Goal: Information Seeking & Learning: Learn about a topic

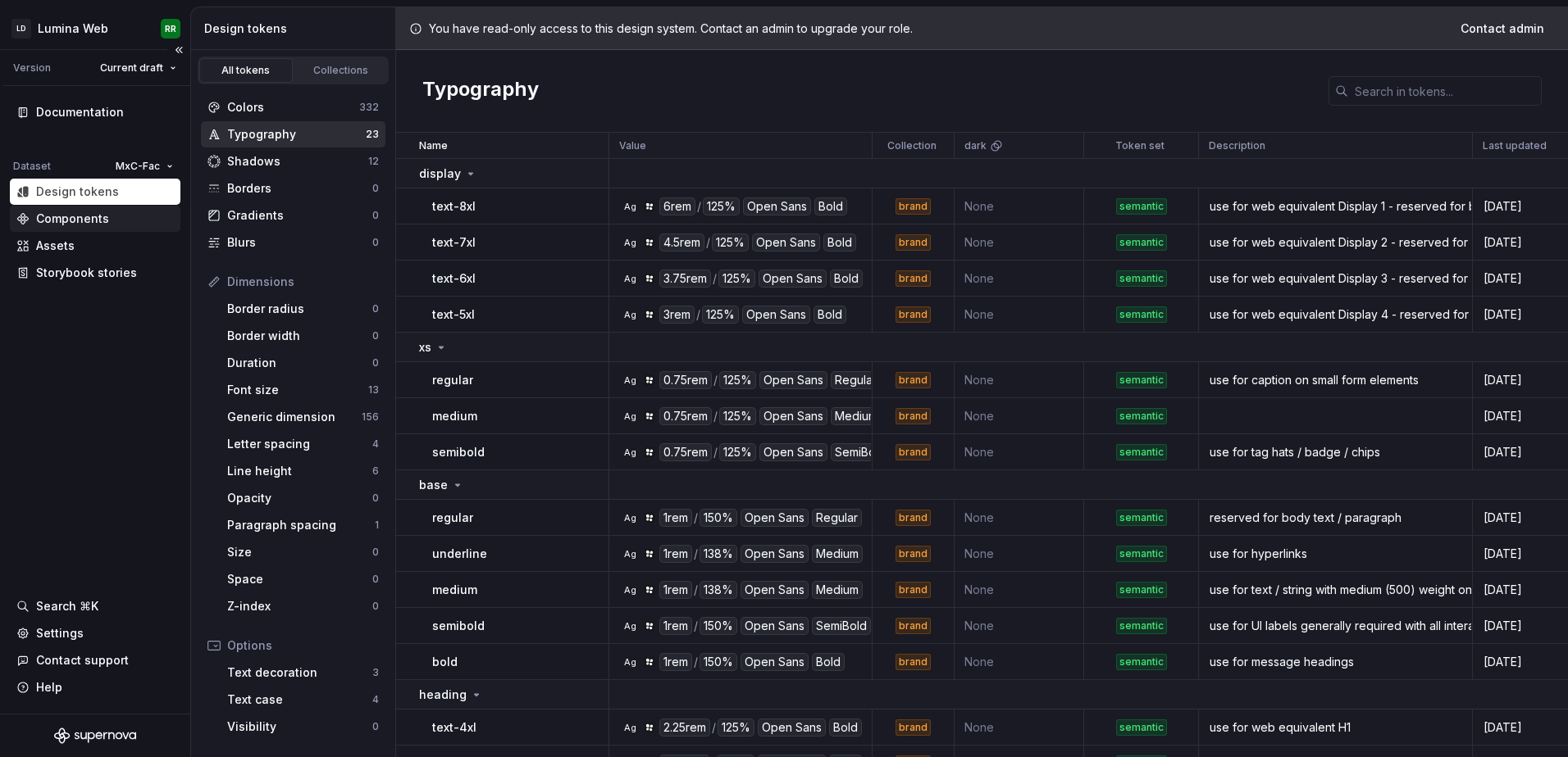
click at [115, 221] on div "Components" at bounding box center [95, 219] width 157 height 16
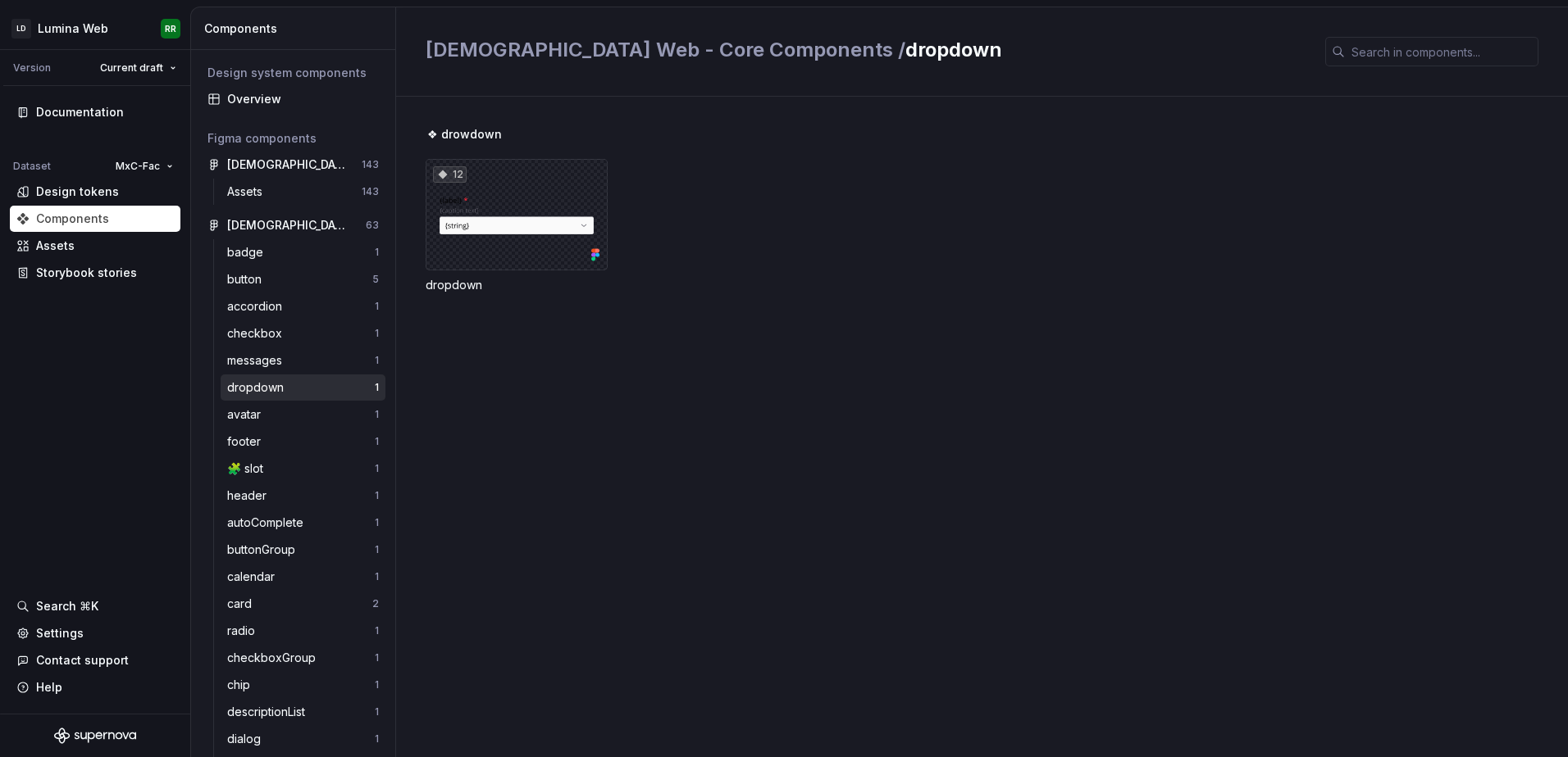
click at [274, 392] on div "dropdown" at bounding box center [259, 388] width 63 height 16
click at [295, 387] on div "dropdown" at bounding box center [300, 388] width 147 height 16
click at [594, 259] on icon at bounding box center [593, 260] width 5 height 5
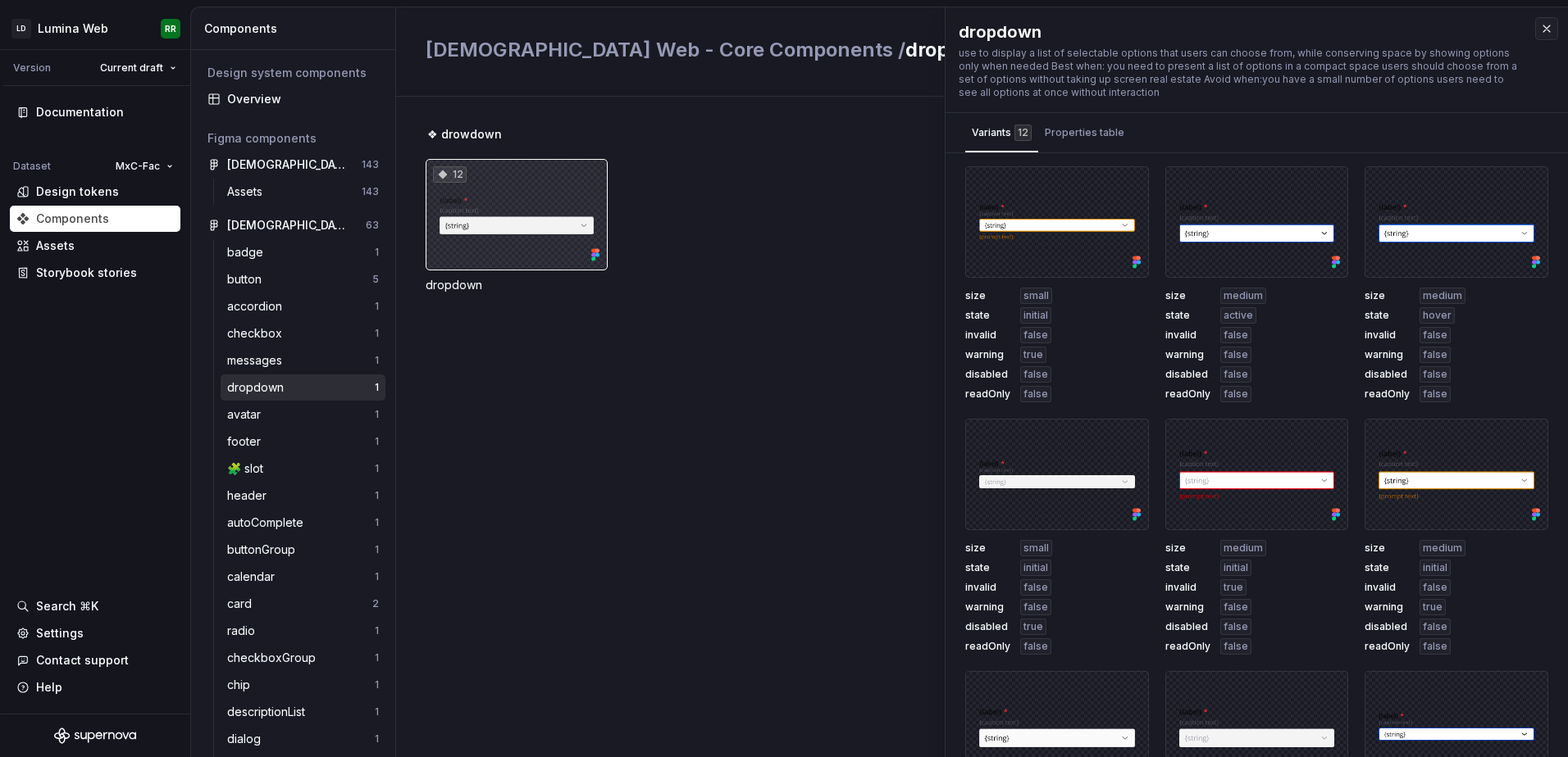
click at [594, 254] on icon at bounding box center [593, 255] width 5 height 5
click at [1083, 125] on div "Properties table" at bounding box center [1085, 133] width 80 height 16
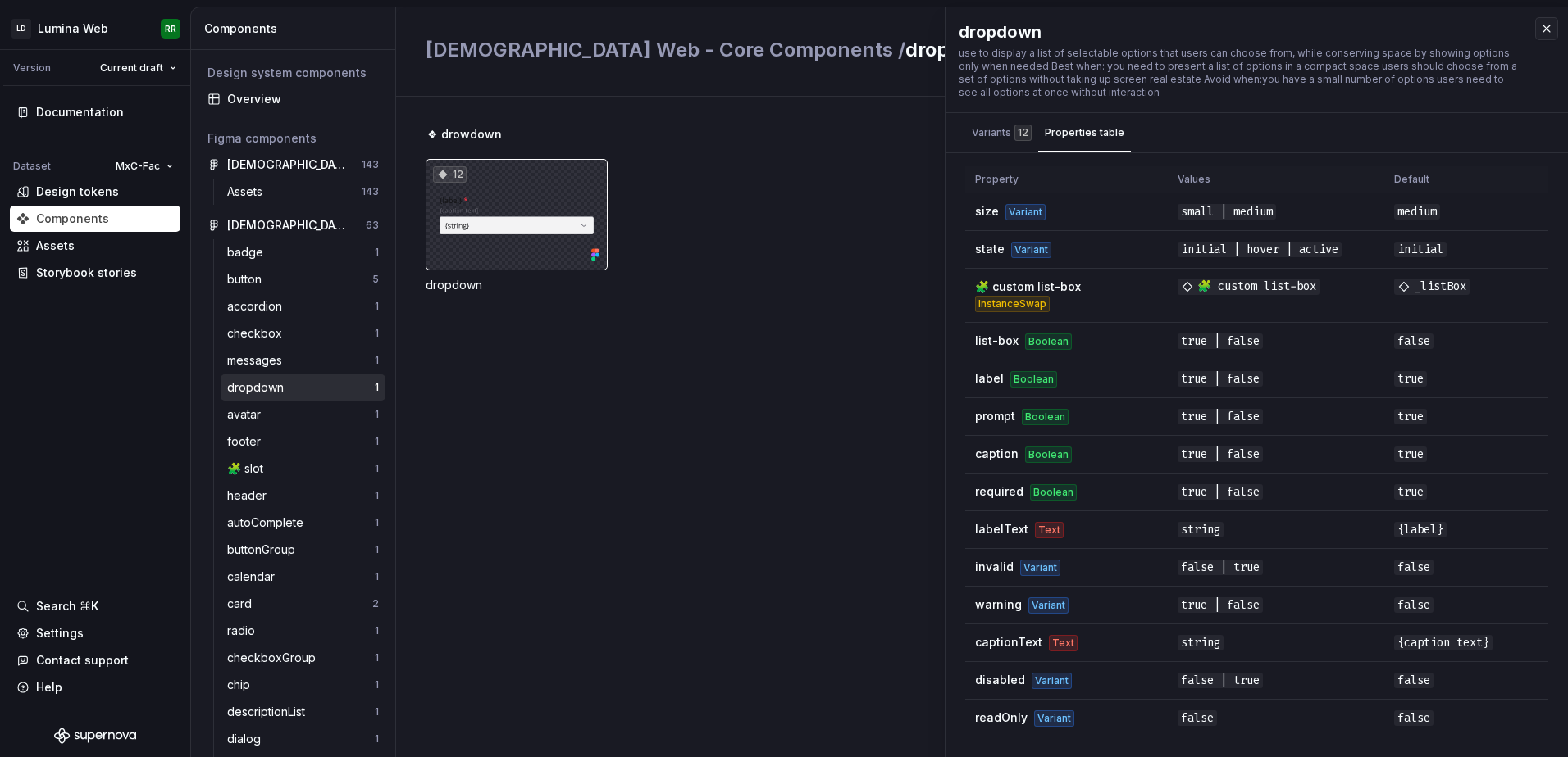
click at [598, 256] on icon at bounding box center [597, 255] width 5 height 5
click at [592, 256] on icon at bounding box center [593, 255] width 5 height 5
drag, startPoint x: 592, startPoint y: 256, endPoint x: 689, endPoint y: 224, distance: 102.1
click at [689, 224] on div "12 dropdown" at bounding box center [996, 226] width 1143 height 135
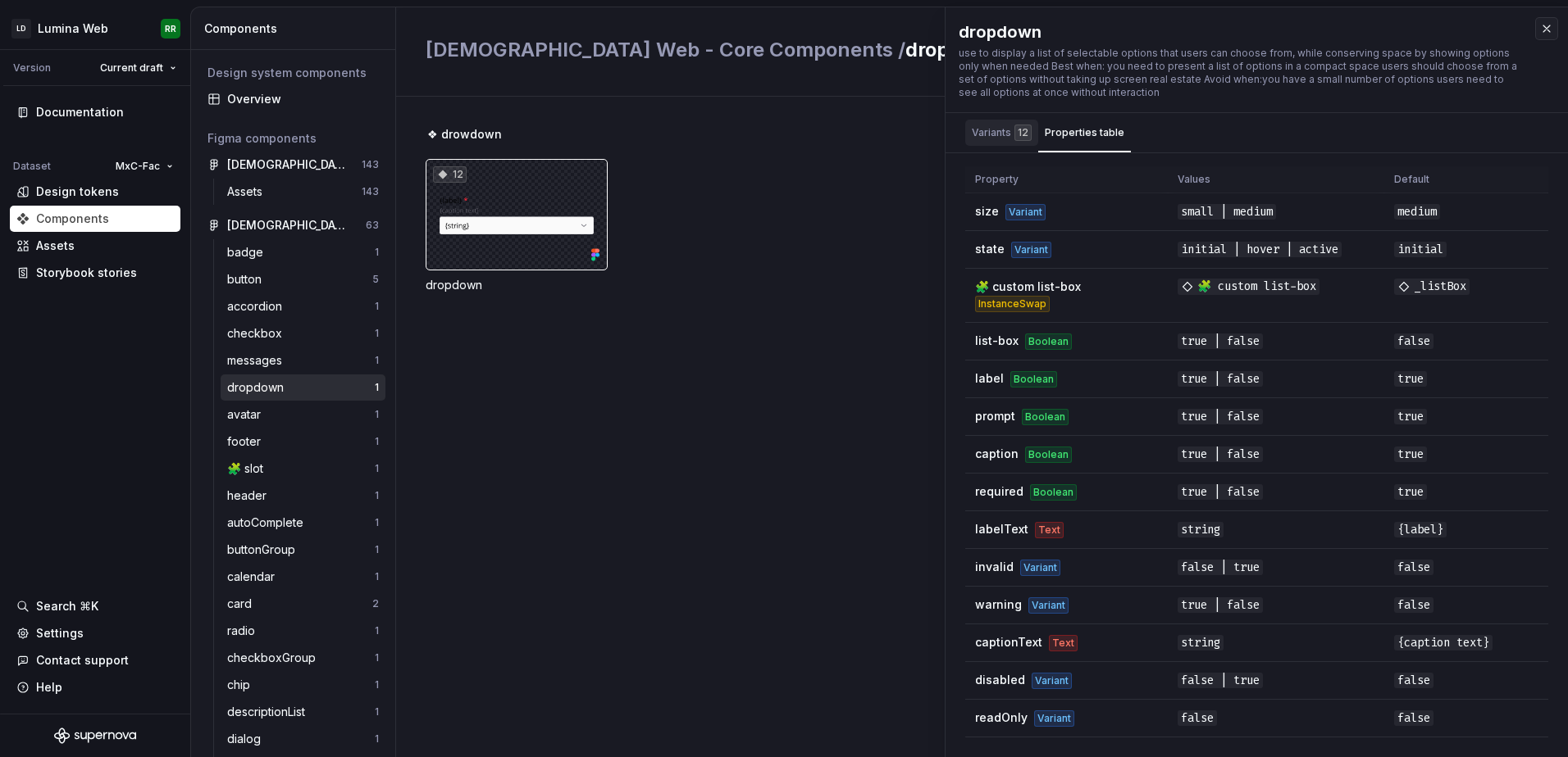
click at [996, 131] on div "Variants 12" at bounding box center [1002, 133] width 60 height 16
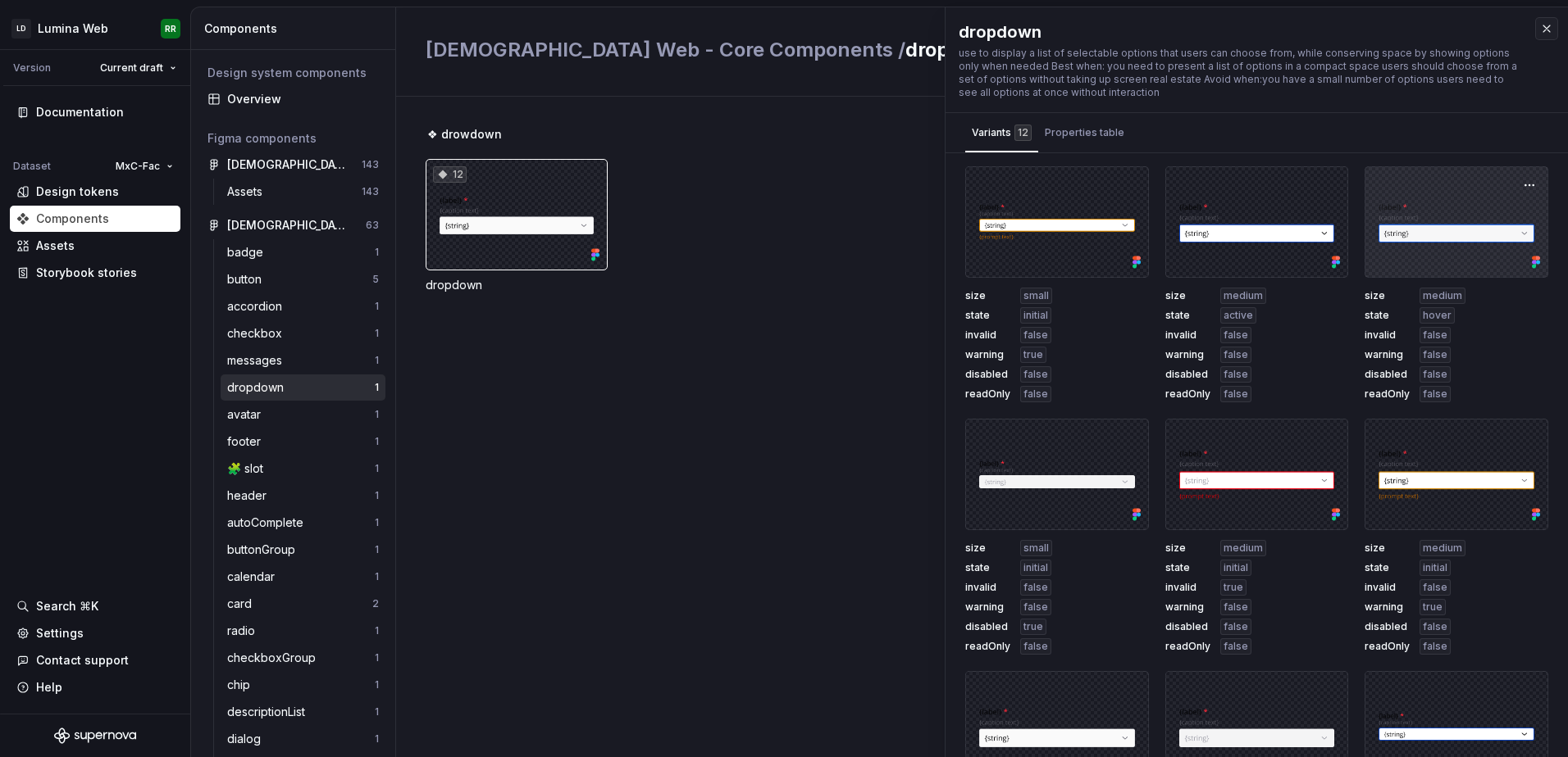
click at [1440, 253] on div at bounding box center [1456, 222] width 184 height 111
click at [1518, 185] on button "button" at bounding box center [1529, 185] width 23 height 23
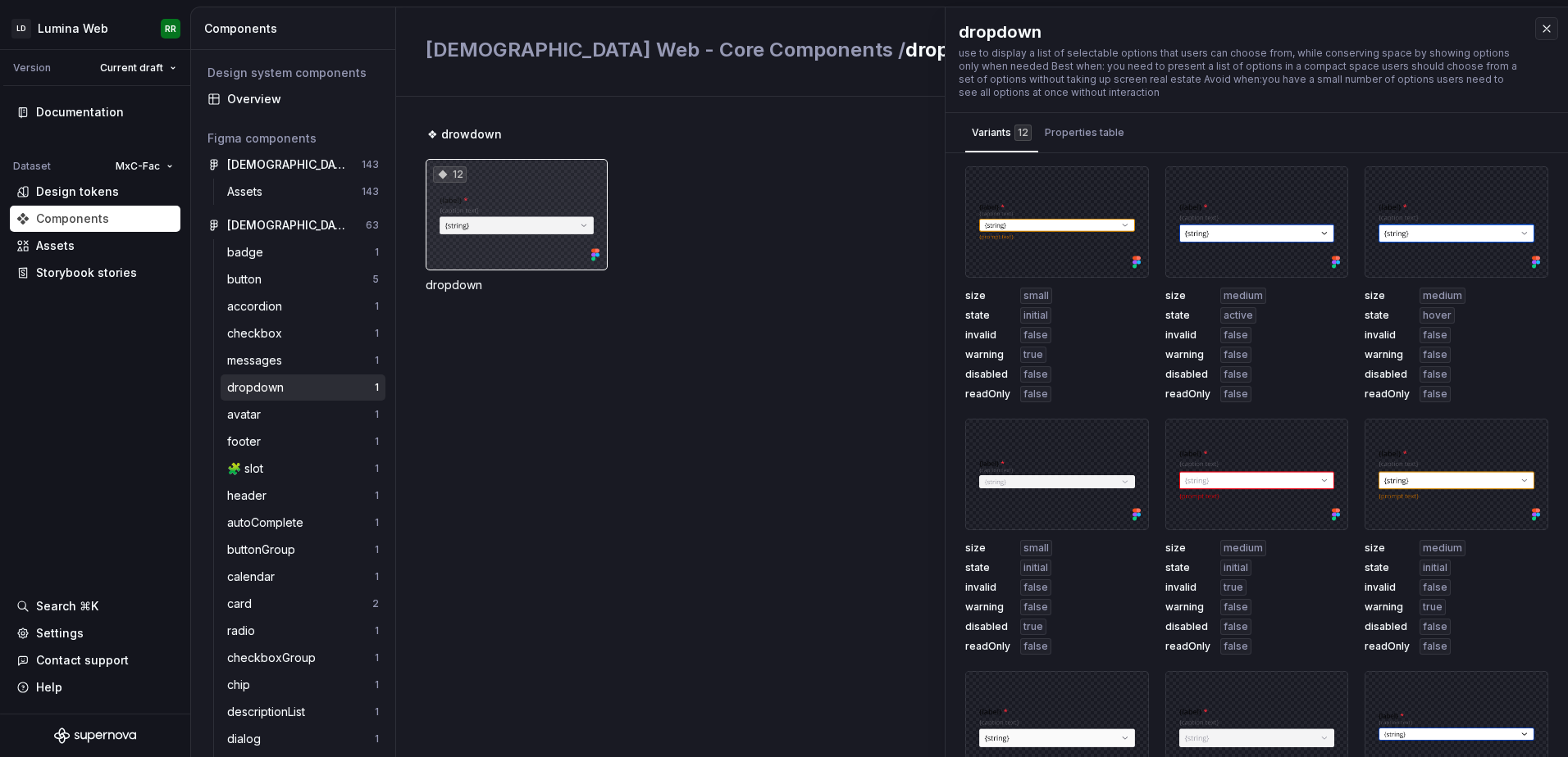
drag, startPoint x: 583, startPoint y: 185, endPoint x: 566, endPoint y: 185, distance: 17.0
click at [583, 185] on div "12" at bounding box center [516, 214] width 182 height 111
click at [459, 175] on div "12" at bounding box center [450, 175] width 33 height 16
click at [460, 231] on div "12" at bounding box center [516, 214] width 182 height 111
click at [455, 274] on div "12 dropdown" at bounding box center [516, 226] width 182 height 135
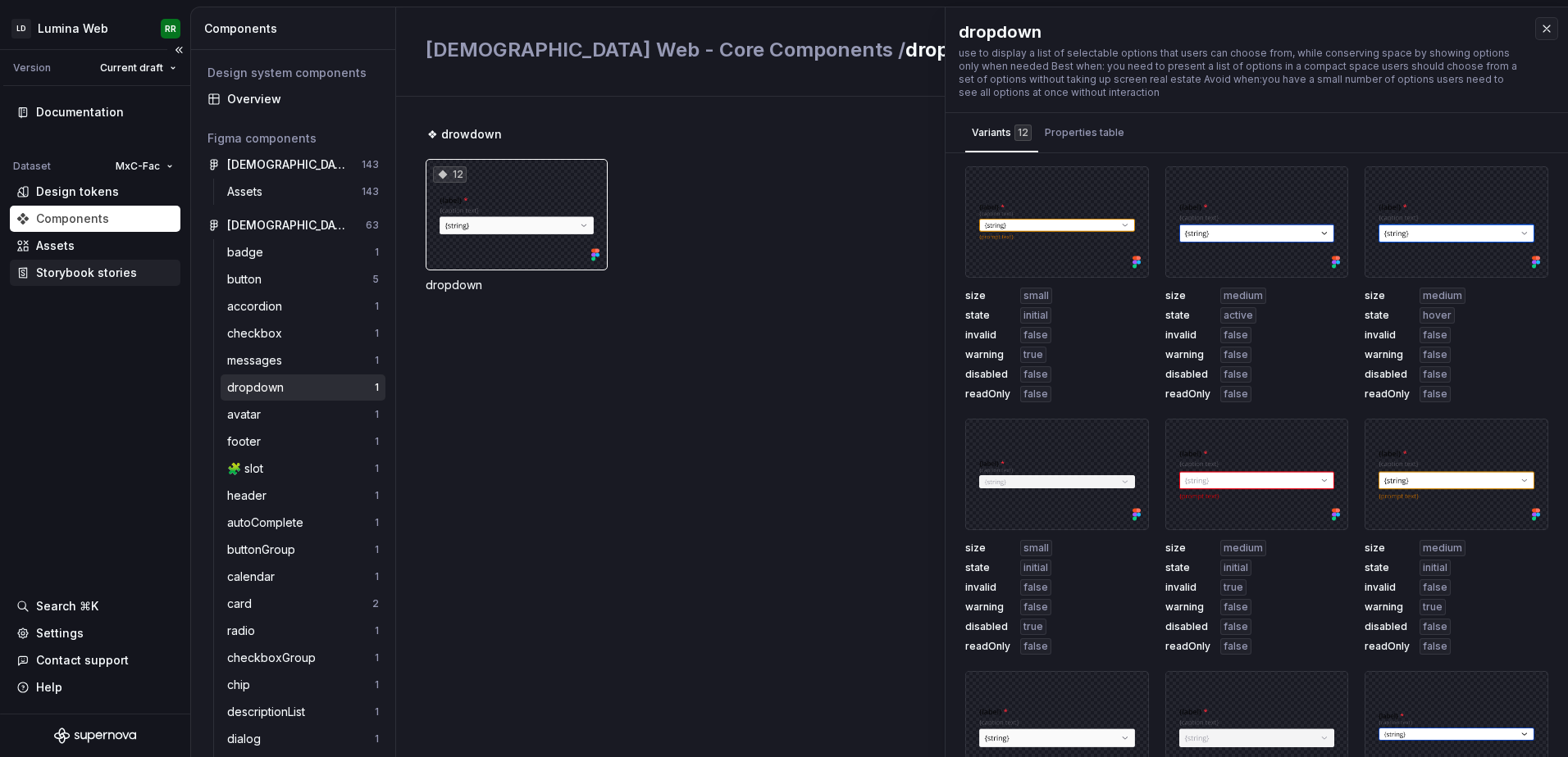
click at [52, 273] on div "Storybook stories" at bounding box center [86, 273] width 100 height 16
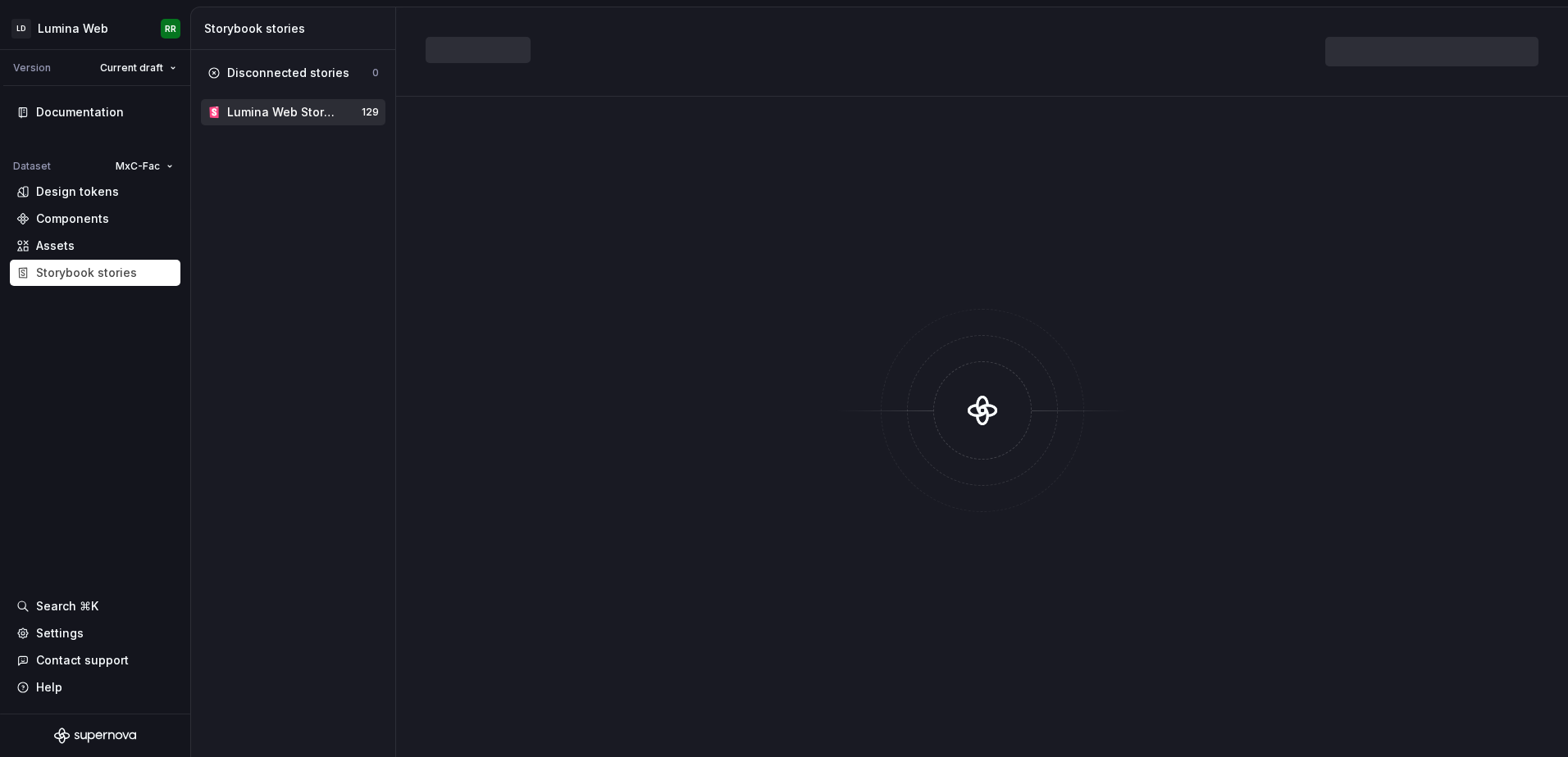
click at [309, 111] on div "Lumina Web Storybook" at bounding box center [280, 112] width 108 height 16
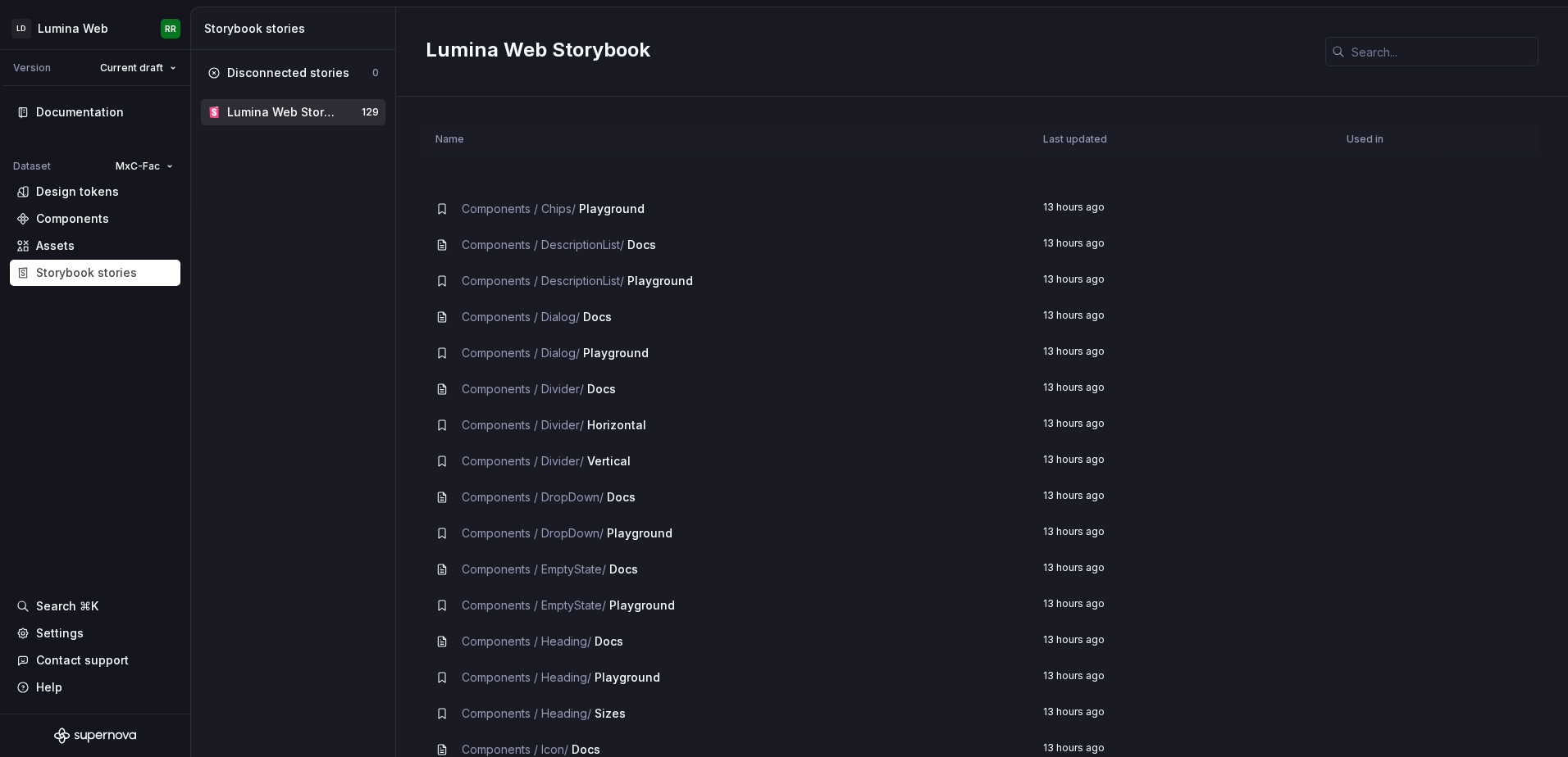
scroll to position [984, 0]
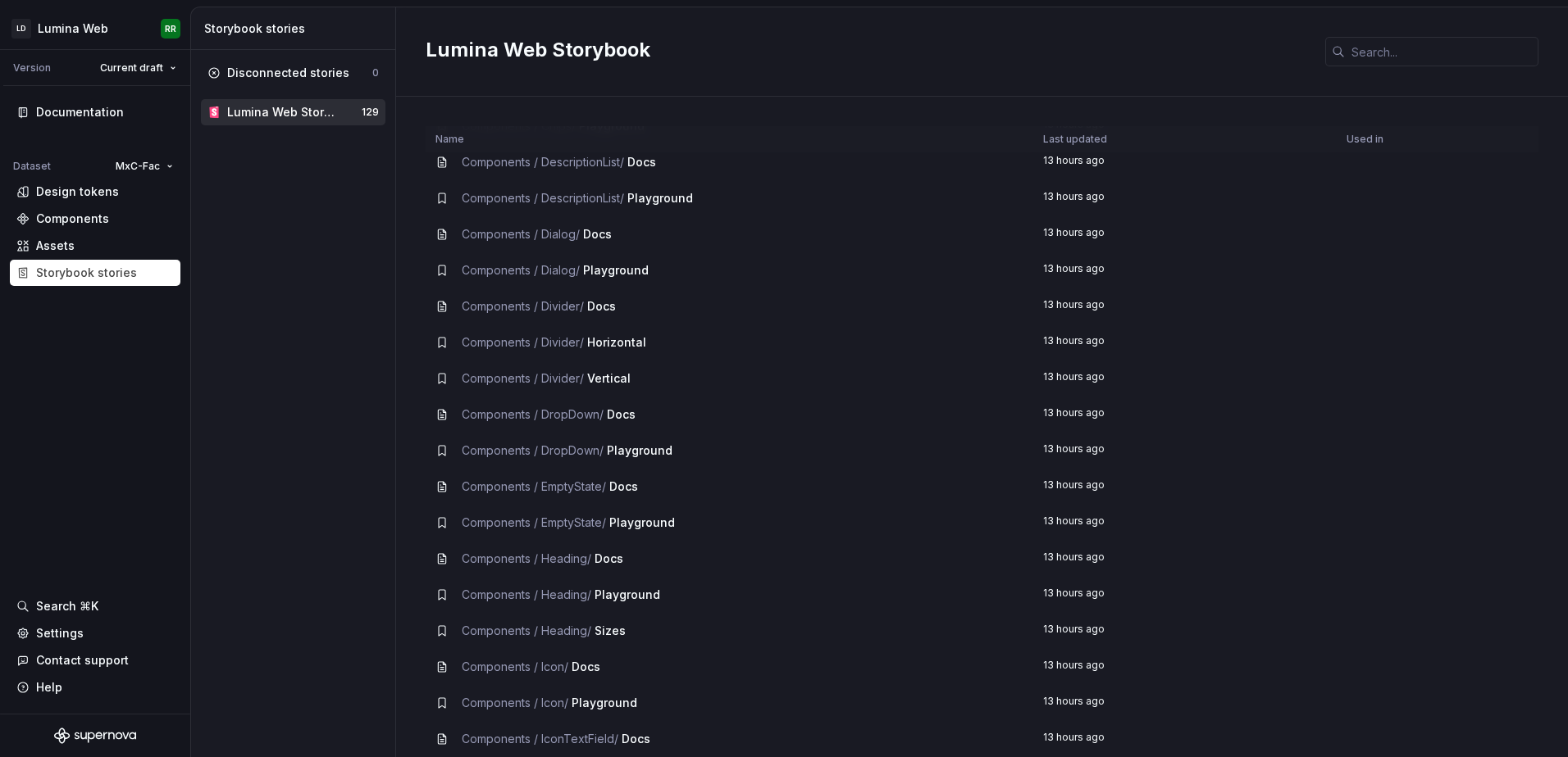
click at [652, 453] on span "Playground" at bounding box center [640, 449] width 66 height 14
click at [92, 115] on div "Documentation" at bounding box center [80, 112] width 88 height 16
